Goal: Information Seeking & Learning: Learn about a topic

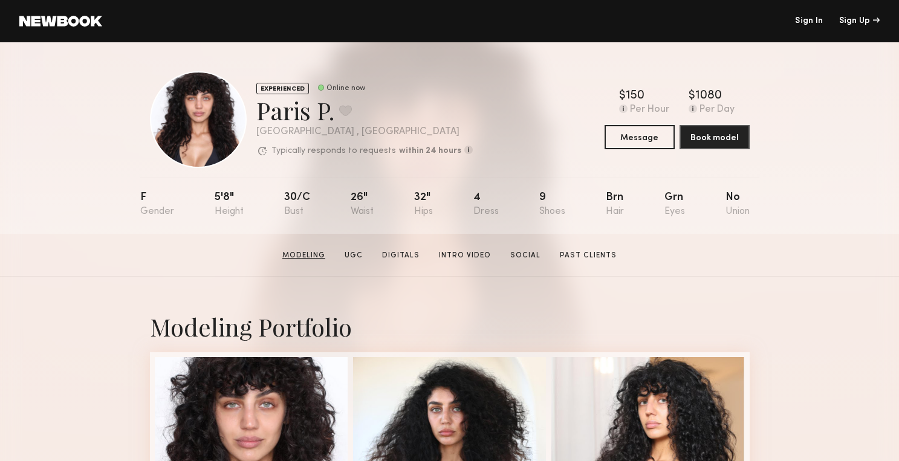
click at [321, 257] on link "Modeling" at bounding box center [304, 255] width 53 height 11
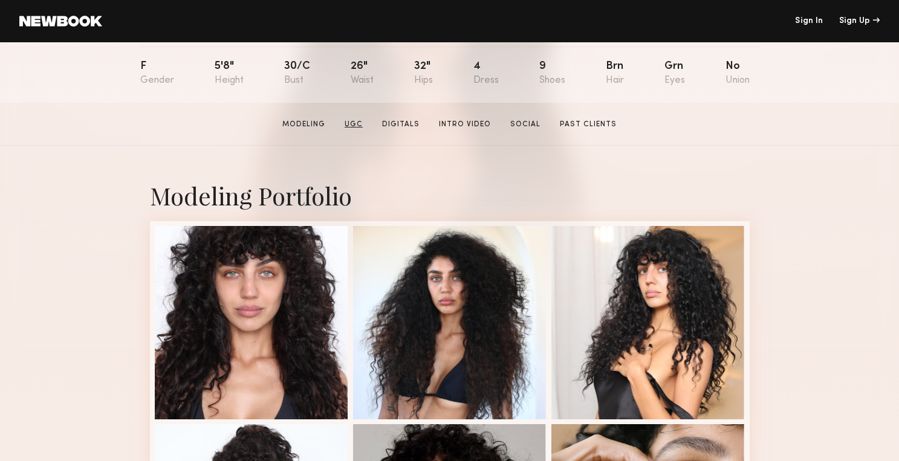
click at [356, 130] on link "UGC" at bounding box center [354, 124] width 28 height 11
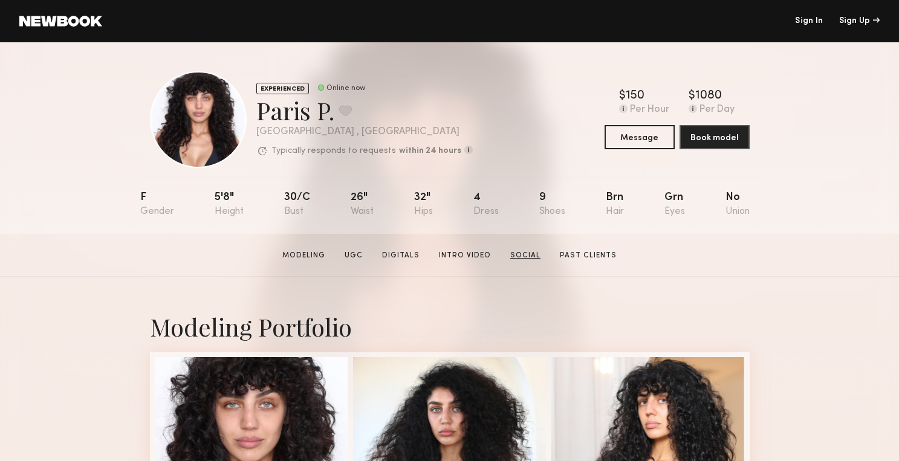
click at [513, 253] on link "Social" at bounding box center [526, 255] width 40 height 11
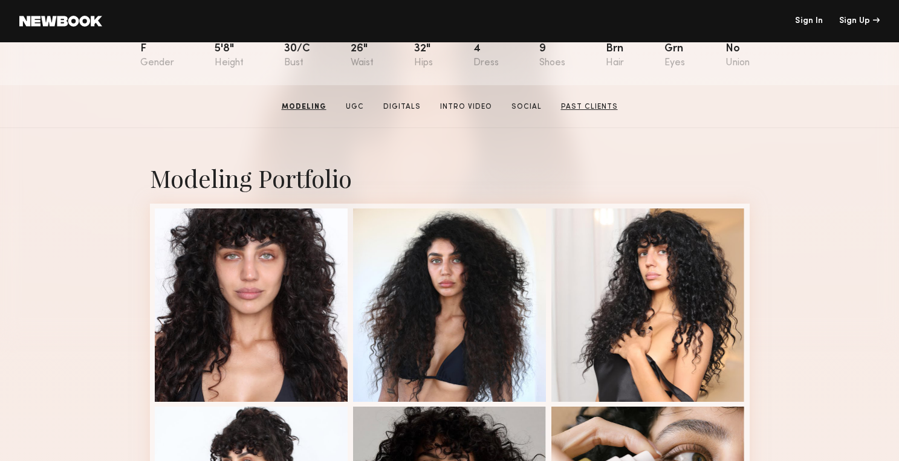
click at [577, 109] on link "Past Clients" at bounding box center [589, 107] width 67 height 11
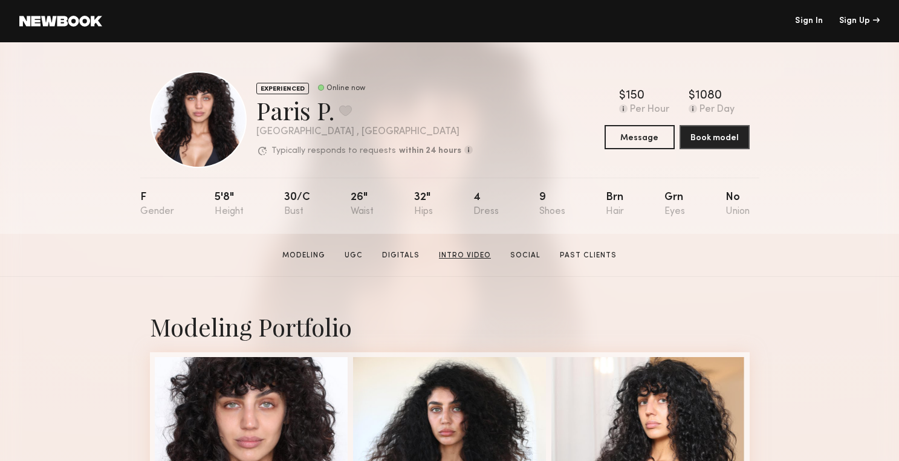
click at [457, 259] on link "Intro Video" at bounding box center [465, 255] width 62 height 11
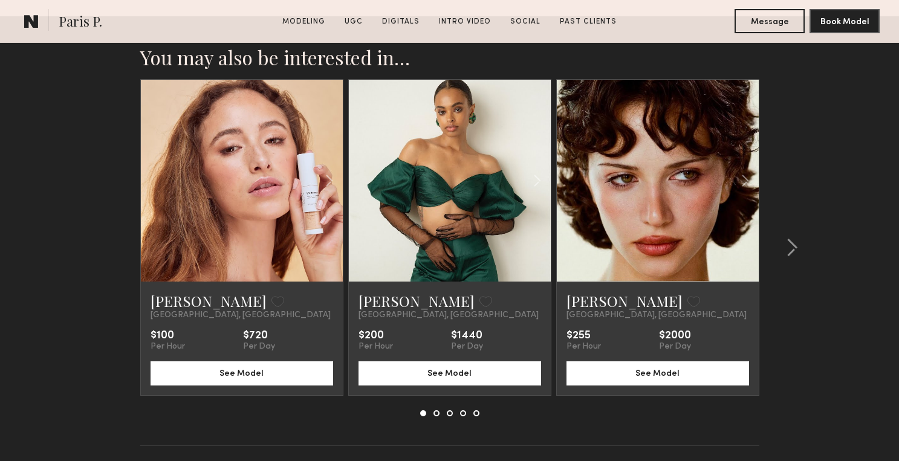
scroll to position [2821, 0]
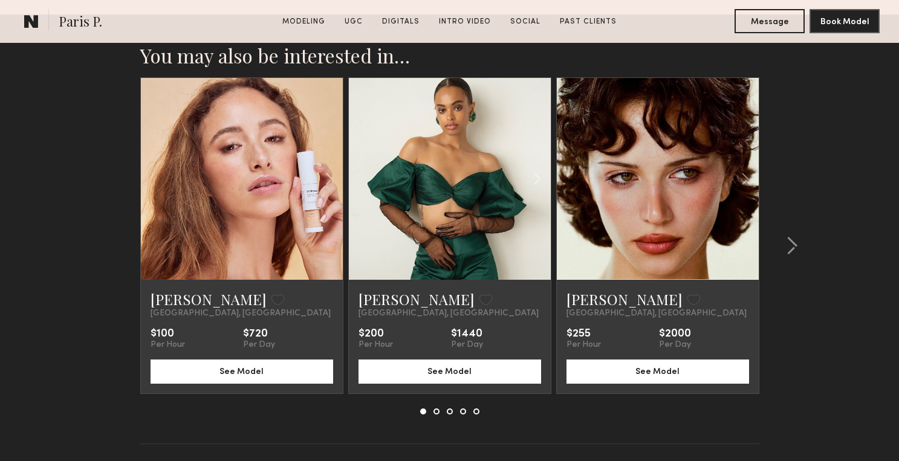
click at [644, 176] on link at bounding box center [658, 179] width 69 height 202
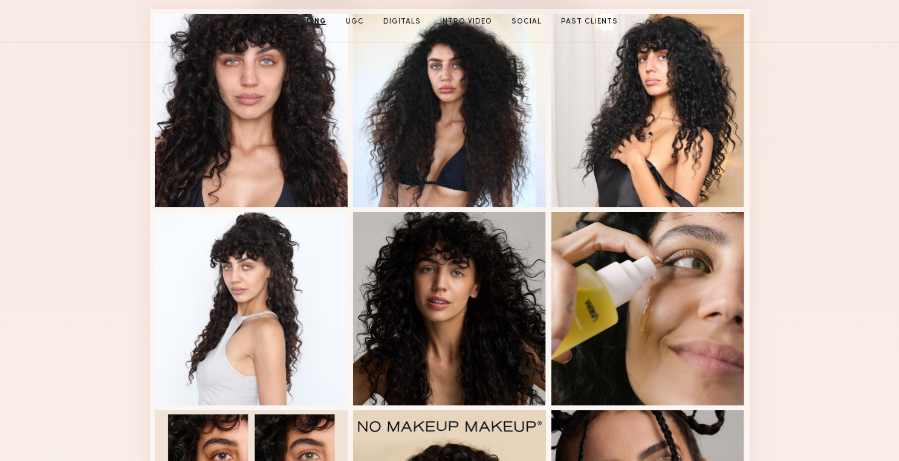
scroll to position [0, 0]
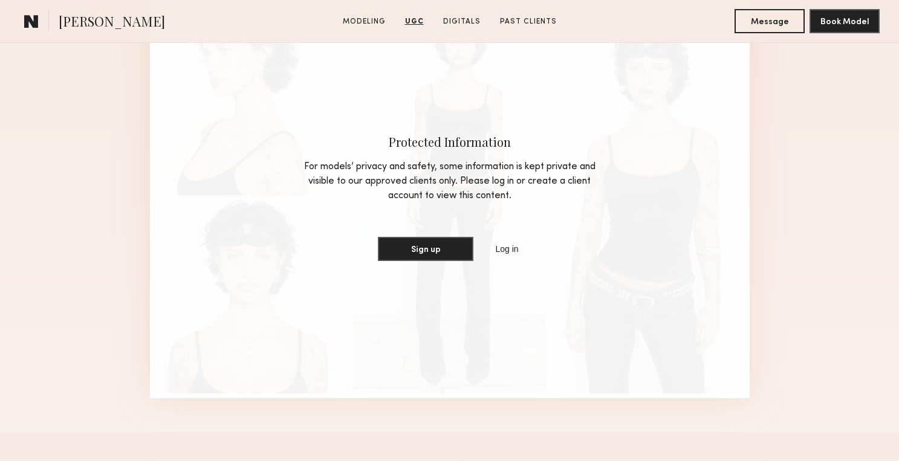
scroll to position [2727, 0]
